Goal: Information Seeking & Learning: Learn about a topic

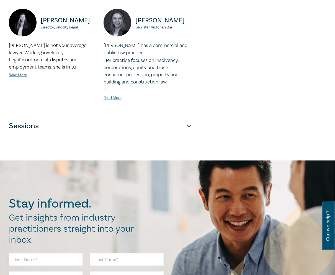
click at [110, 130] on button "Sessions" at bounding box center [100, 126] width 183 height 17
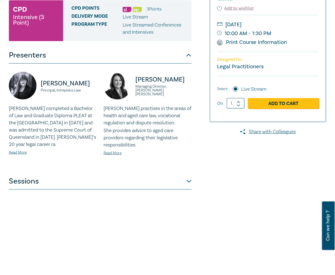
scroll to position [103, 0]
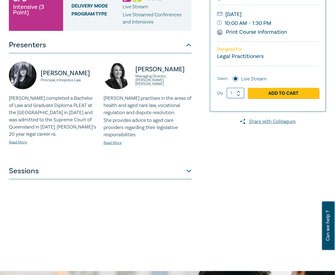
click at [152, 182] on div "NDIS Intensive I25052 CPD Intensive (3 Point) CPD Points 3 Point s Delivery Mod…" at bounding box center [100, 106] width 183 height 277
click at [155, 175] on button "Sessions" at bounding box center [100, 171] width 183 height 17
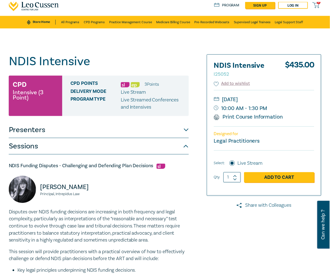
scroll to position [0, 0]
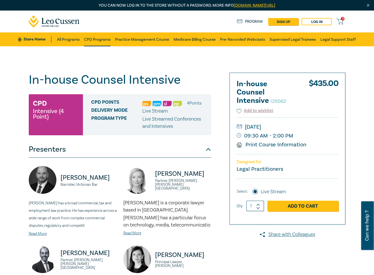
click at [104, 45] on link "CPD Programs" at bounding box center [97, 39] width 27 height 14
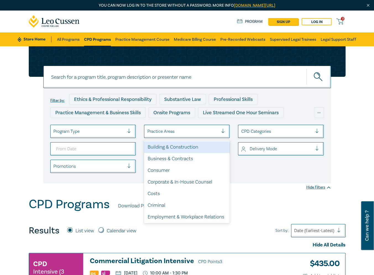
click at [209, 128] on div at bounding box center [182, 131] width 71 height 7
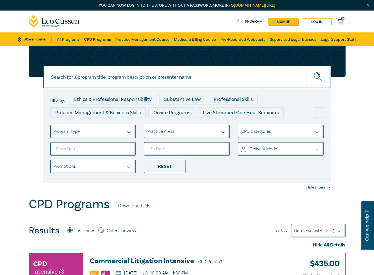
click at [209, 128] on div at bounding box center [182, 131] width 71 height 7
click at [256, 130] on div at bounding box center [276, 131] width 71 height 7
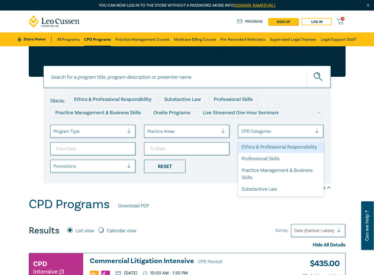
click at [256, 130] on div at bounding box center [276, 131] width 71 height 7
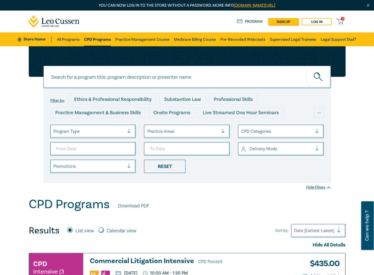
click at [140, 80] on input at bounding box center [187, 77] width 288 height 22
click at [307, 68] on button "submit" at bounding box center [319, 76] width 24 height 17
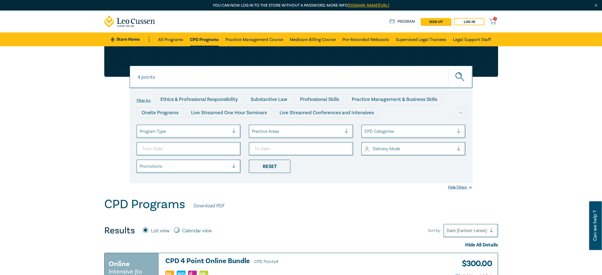
drag, startPoint x: 504, startPoint y: 119, endPoint x: 498, endPoint y: 117, distance: 7.0
click at [374, 119] on div "4 points 4 points Filter by: Ethics & Professional Responsibility Substantive L…" at bounding box center [301, 121] width 602 height 151
click at [185, 75] on input "4 points" at bounding box center [301, 77] width 343 height 22
type input "i"
type input "I"
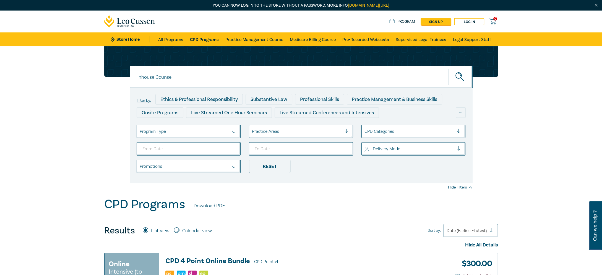
type input "Inhouse Counsel"
click at [374, 68] on button "submit" at bounding box center [461, 76] width 24 height 17
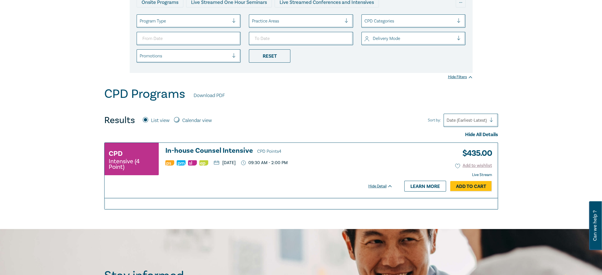
scroll to position [110, 0]
click at [221, 150] on h3 "In-house Counsel Intensive CPD Points 4" at bounding box center [278, 150] width 227 height 8
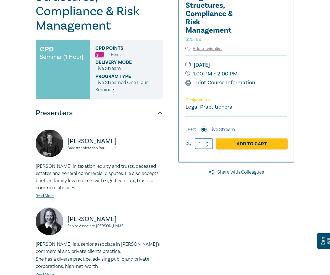
scroll to position [111, 0]
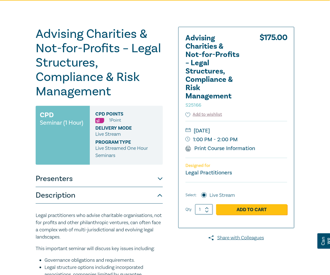
scroll to position [0, 0]
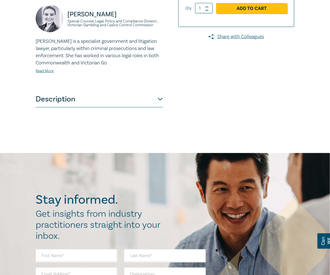
scroll to position [221, 0]
click at [86, 91] on button "Description" at bounding box center [99, 99] width 127 height 17
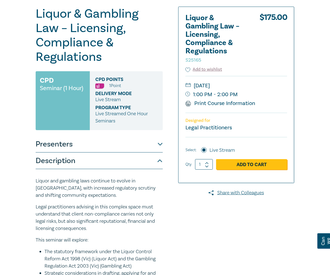
scroll to position [0, 0]
